Goal: Navigation & Orientation: Understand site structure

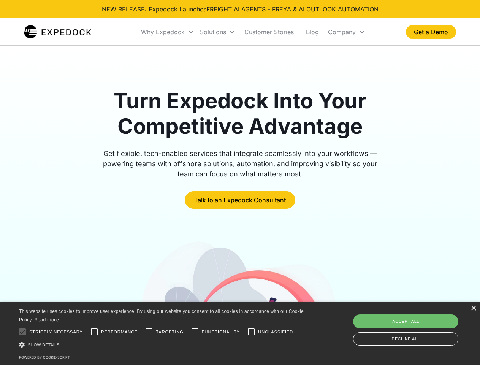
click at [168, 32] on div "Why Expedock" at bounding box center [163, 32] width 44 height 8
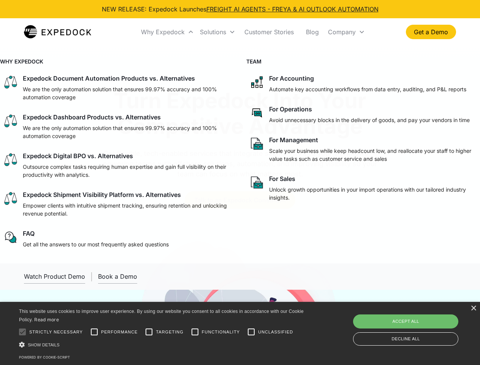
click at [217, 32] on div "Solutions" at bounding box center [213, 32] width 26 height 8
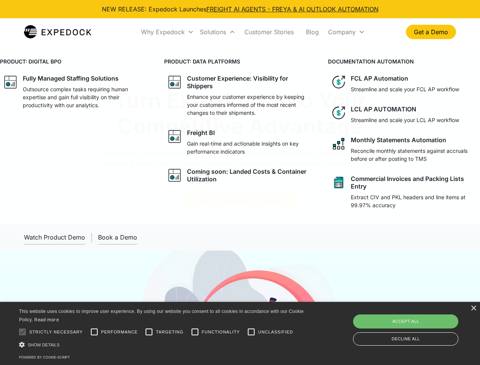
click at [346, 32] on div "Company" at bounding box center [342, 32] width 28 height 8
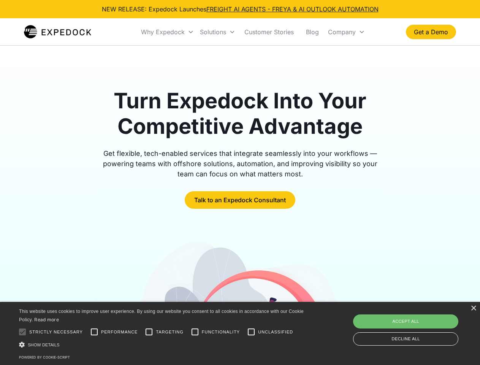
click at [22, 332] on div at bounding box center [22, 331] width 15 height 15
click at [94, 332] on input "Performance" at bounding box center [94, 331] width 15 height 15
checkbox input "true"
click at [149, 332] on input "Targeting" at bounding box center [148, 331] width 15 height 15
checkbox input "true"
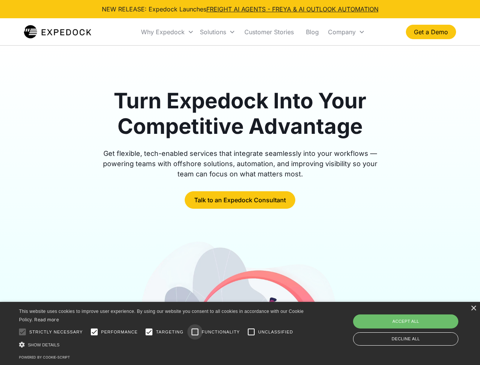
click at [195, 332] on input "Functionality" at bounding box center [194, 331] width 15 height 15
checkbox input "true"
click at [251, 332] on input "Unclassified" at bounding box center [251, 331] width 15 height 15
checkbox input "true"
click at [163, 344] on div "Show details Hide details" at bounding box center [162, 345] width 287 height 8
